Goal: Task Accomplishment & Management: Use online tool/utility

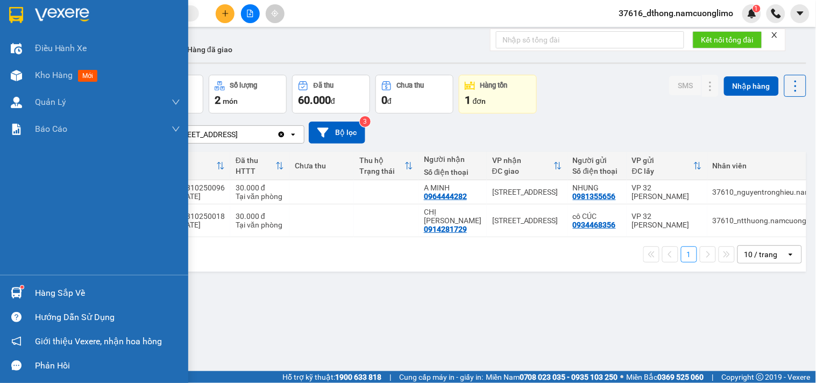
click at [25, 292] on div "Hàng sắp về" at bounding box center [94, 293] width 188 height 24
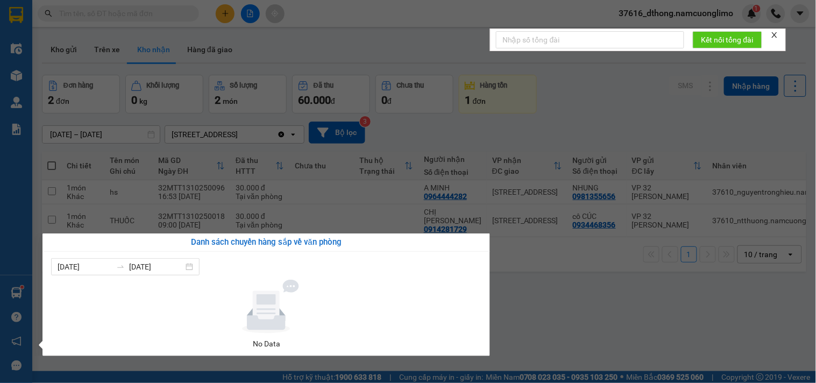
click at [594, 272] on section "Kết quả tìm kiếm ( 0 ) Bộ lọc No Data 37616_dthong.namcuonglimo 1 Điều hành xe …" at bounding box center [408, 191] width 816 height 383
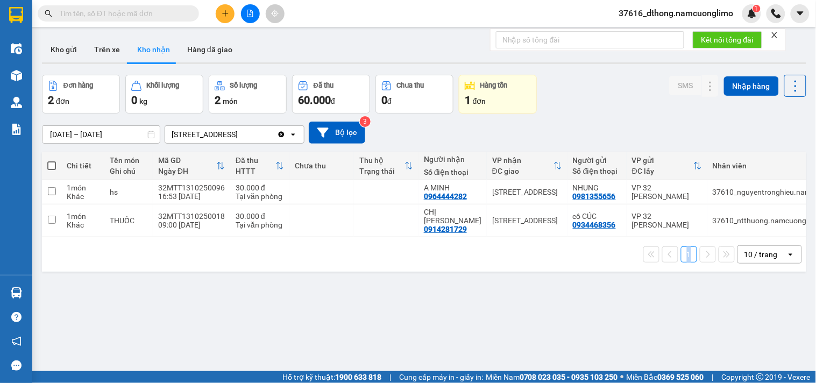
click at [594, 272] on div "ver 1.8.147 Kho gửi Trên xe Kho nhận Hàng đã giao Đơn hàng 2 đơn Khối lượng 0 k…" at bounding box center [424, 223] width 773 height 383
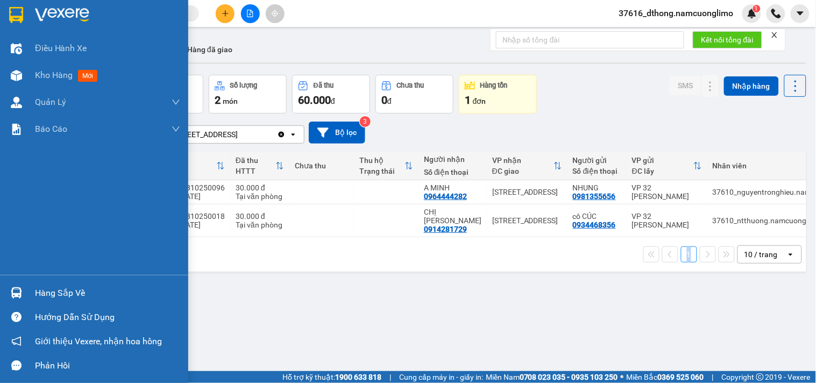
click at [37, 289] on div "Hàng sắp về" at bounding box center [107, 293] width 145 height 16
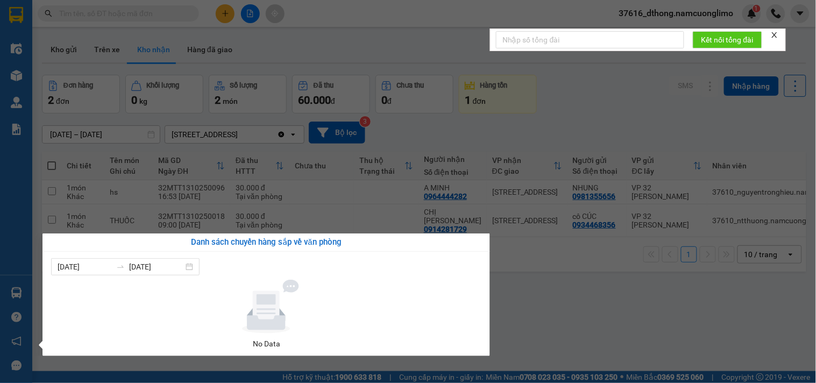
click at [653, 300] on section "Kết quả tìm kiếm ( 0 ) Bộ lọc No Data 37616_dthong.namcuonglimo 1 Điều hành xe …" at bounding box center [408, 191] width 816 height 383
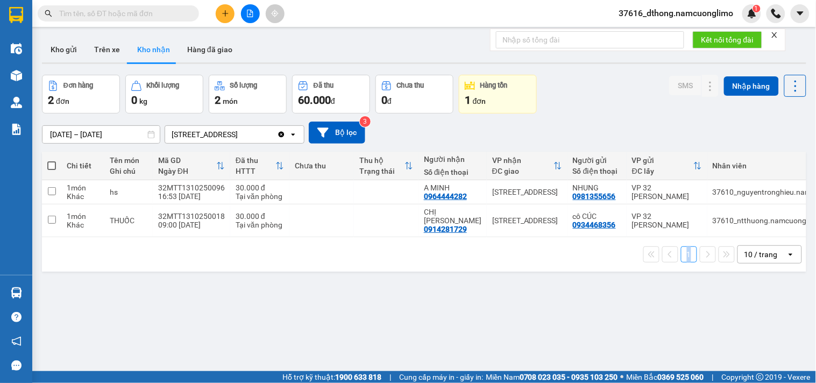
click at [653, 300] on div "ver 1.8.147 Kho gửi Trên xe Kho nhận Hàng đã giao Đơn hàng 2 đơn Khối lượng 0 k…" at bounding box center [424, 223] width 773 height 383
click at [51, 189] on input "checkbox" at bounding box center [52, 191] width 8 height 8
checkbox input "true"
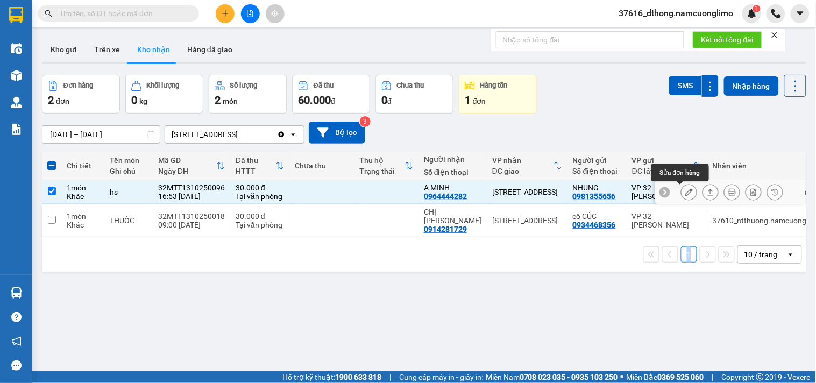
click at [685, 194] on icon at bounding box center [689, 192] width 8 height 8
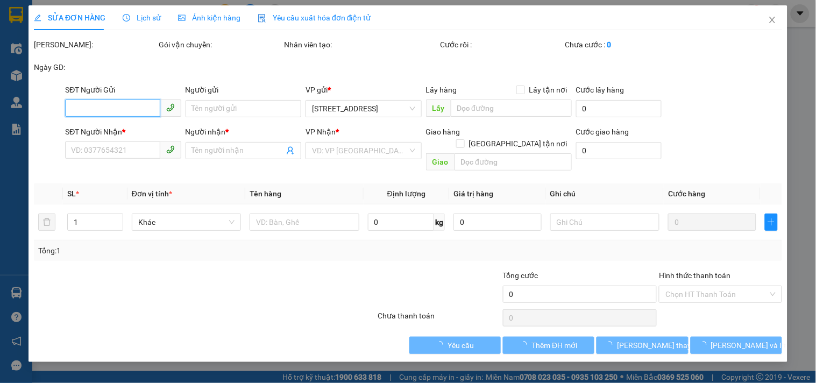
type input "0981355656"
type input "NHUNG"
type input "0964444282"
type input "A MINH"
type input "30.000"
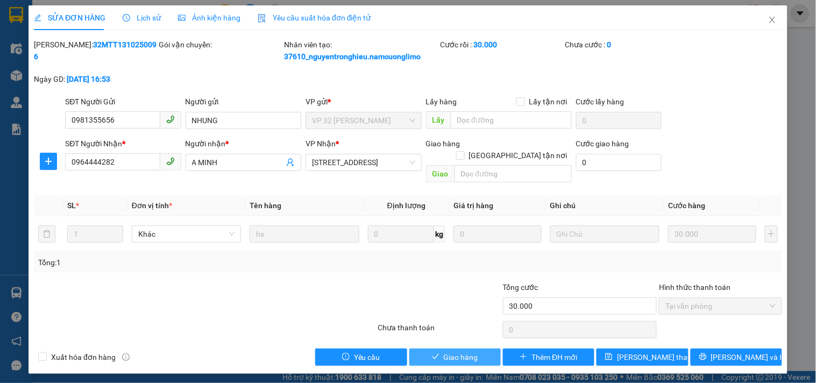
click at [484, 349] on button "Giao hàng" at bounding box center [454, 357] width 91 height 17
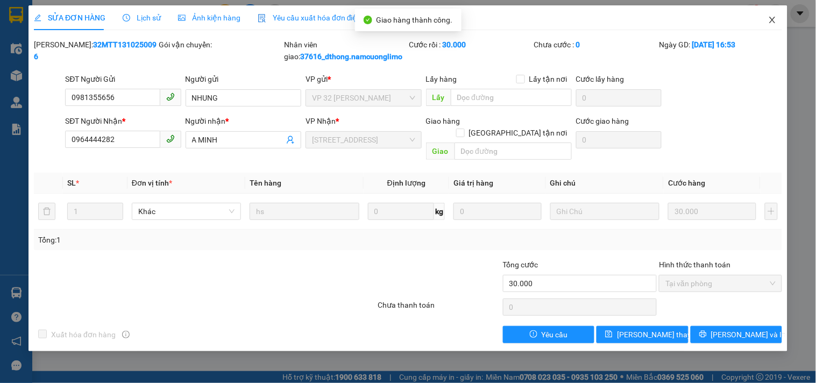
click at [773, 22] on icon "close" at bounding box center [772, 20] width 9 height 9
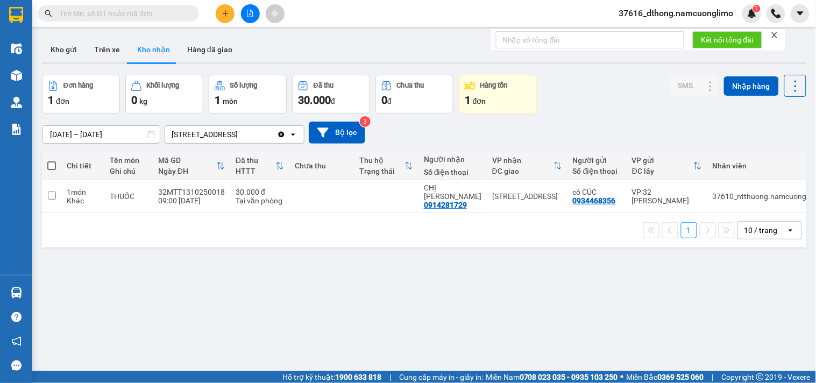
click at [582, 89] on div "Đơn hàng 1 đơn Khối lượng 0 kg Số lượng 1 món Đã thu 30.000 đ Chưa thu 0 đ Hàng…" at bounding box center [424, 94] width 765 height 39
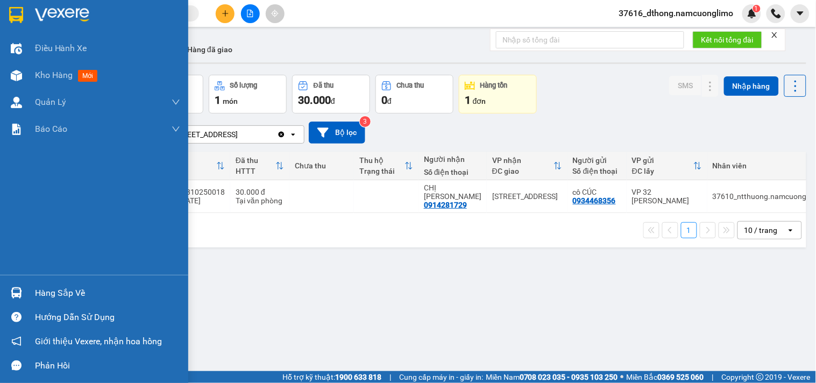
click at [45, 287] on div "Hàng sắp về" at bounding box center [107, 293] width 145 height 16
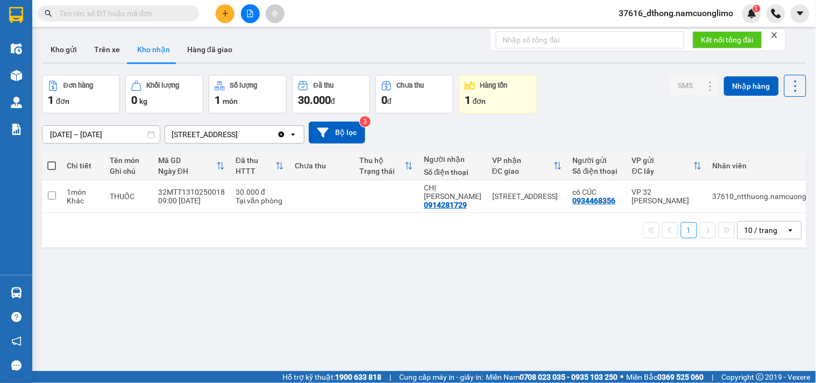
click at [588, 87] on section "Kết quả tìm kiếm ( 0 ) Bộ lọc No Data 37616_dthong.namcuonglimo 1 Điều hành xe …" at bounding box center [408, 191] width 816 height 383
click at [58, 53] on button "Kho gửi" at bounding box center [64, 50] width 44 height 26
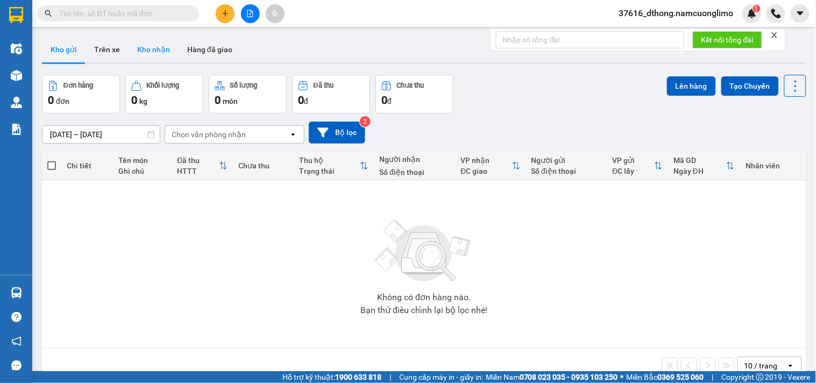
click at [149, 45] on button "Kho nhận" at bounding box center [154, 50] width 50 height 26
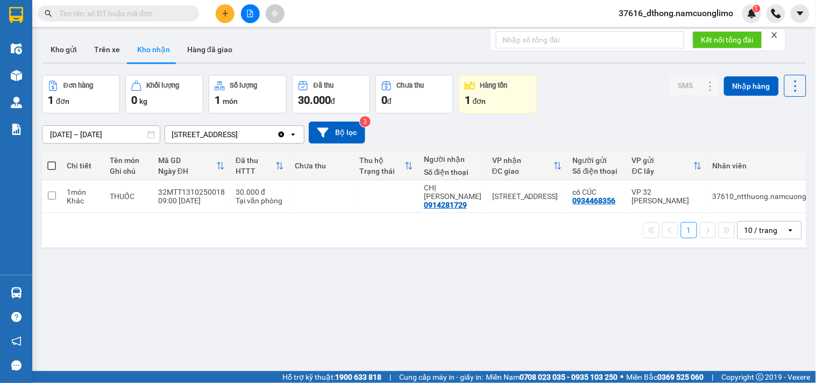
click at [589, 108] on div "Đơn hàng 1 đơn Khối lượng 0 kg Số lượng 1 món Đã thu 30.000 đ Chưa thu 0 đ Hàng…" at bounding box center [424, 94] width 765 height 39
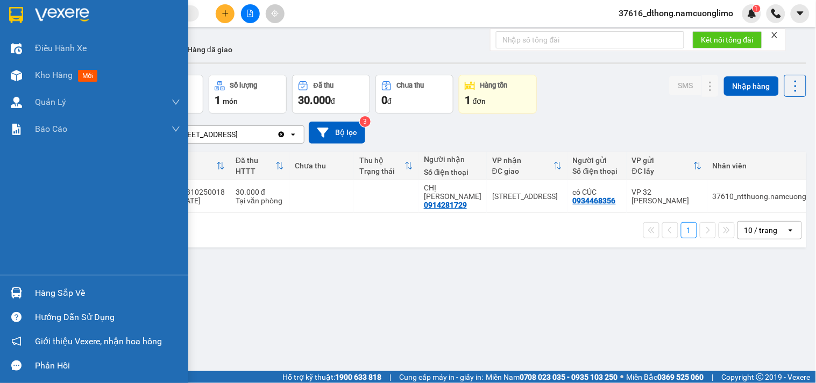
click at [70, 294] on div "Hàng sắp về" at bounding box center [107, 293] width 145 height 16
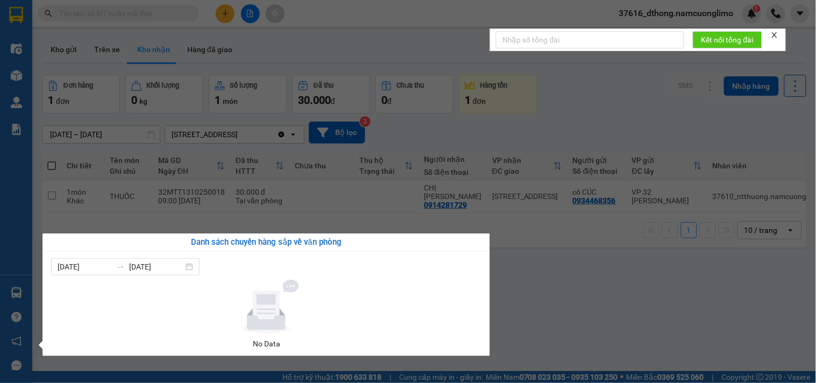
click at [621, 108] on section "Kết quả tìm kiếm ( 0 ) Bộ lọc No Data 37616_dthong.namcuonglimo 1 Điều hành xe …" at bounding box center [408, 191] width 816 height 383
